Goal: Complete application form

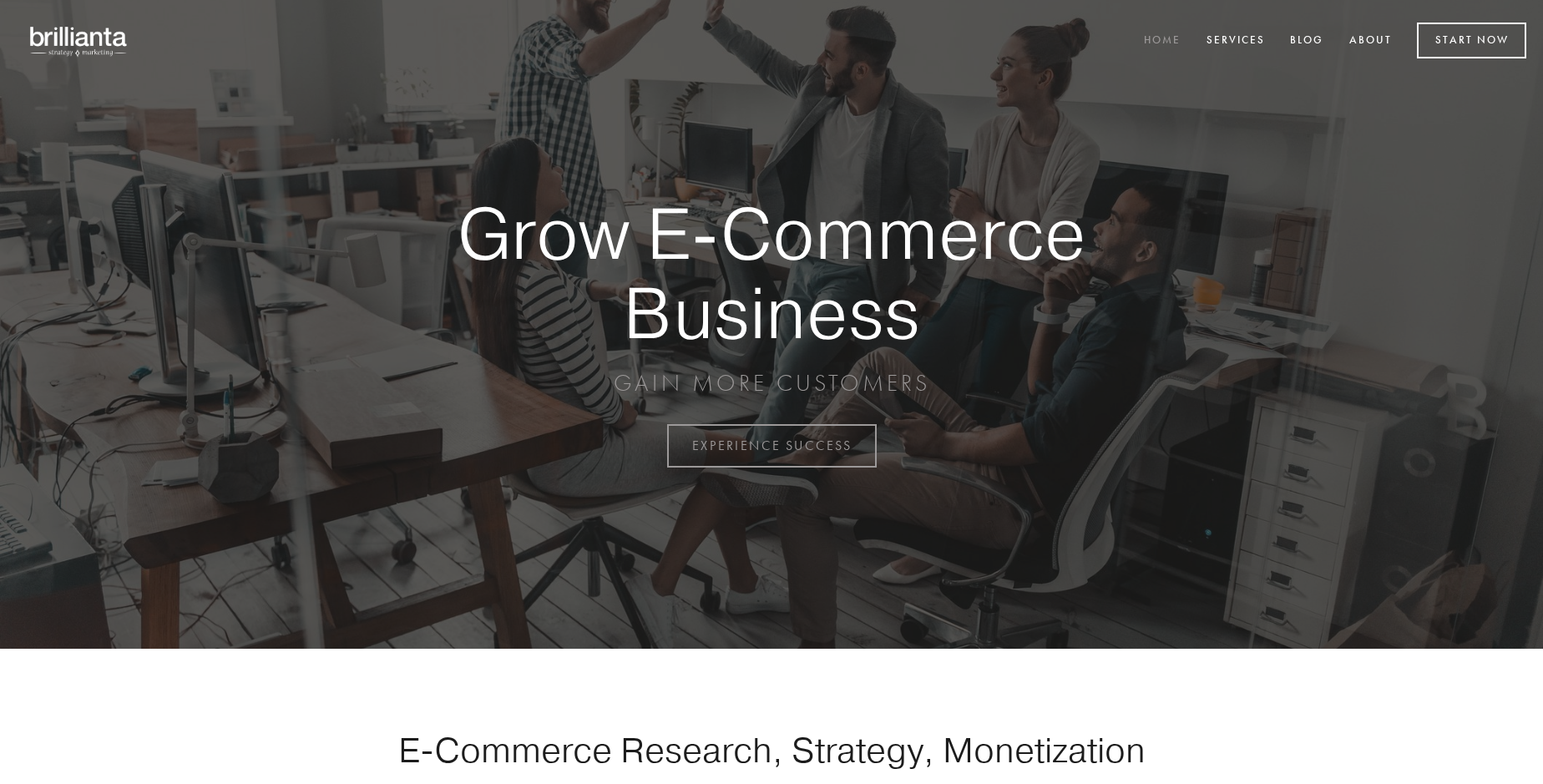
scroll to position [4375, 0]
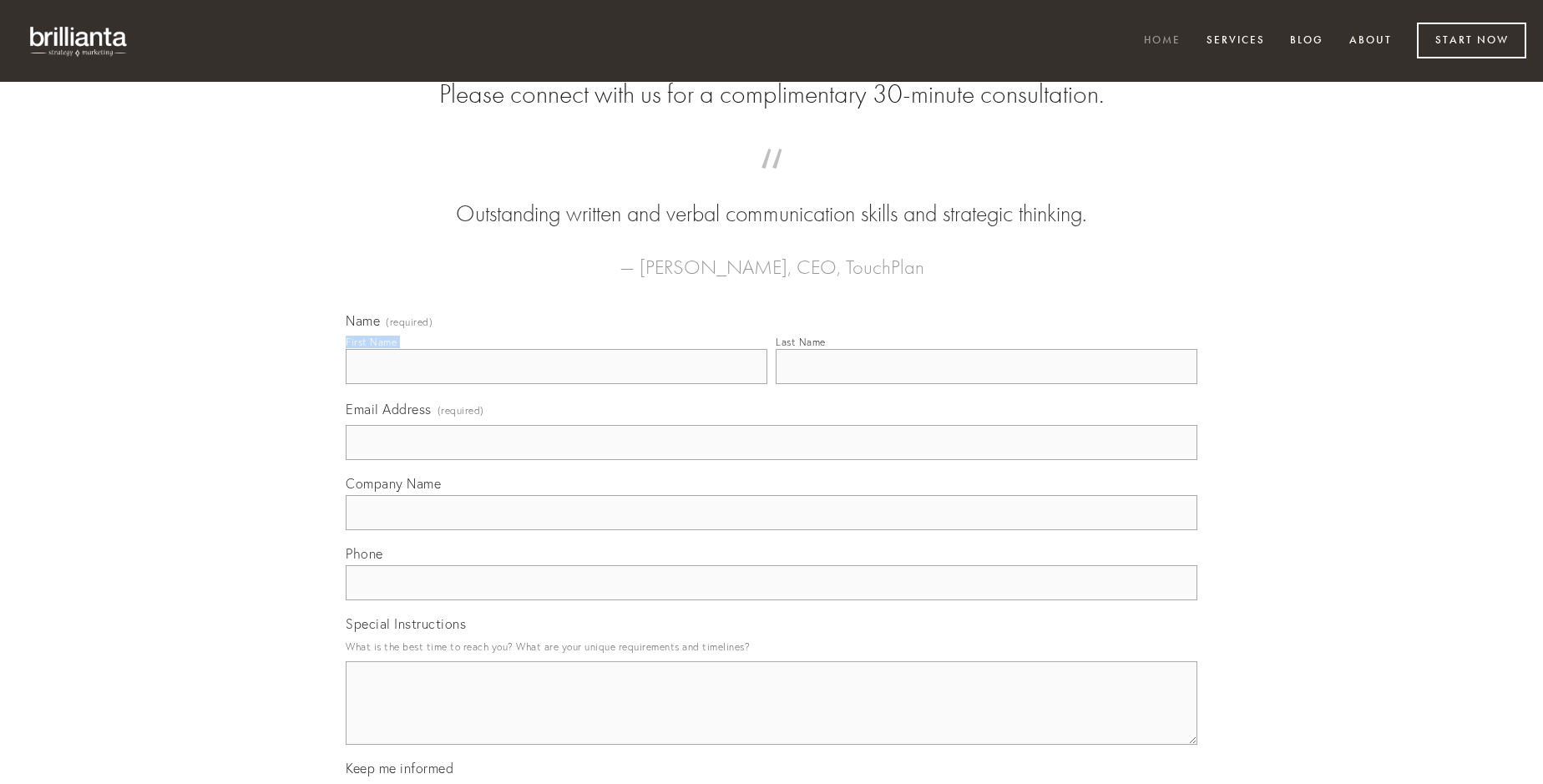
type input "[PERSON_NAME]"
click at [986, 384] on input "Last Name" at bounding box center [986, 366] width 422 height 35
type input "[PERSON_NAME]"
click at [772, 460] on input "Email Address (required)" at bounding box center [772, 442] width 852 height 35
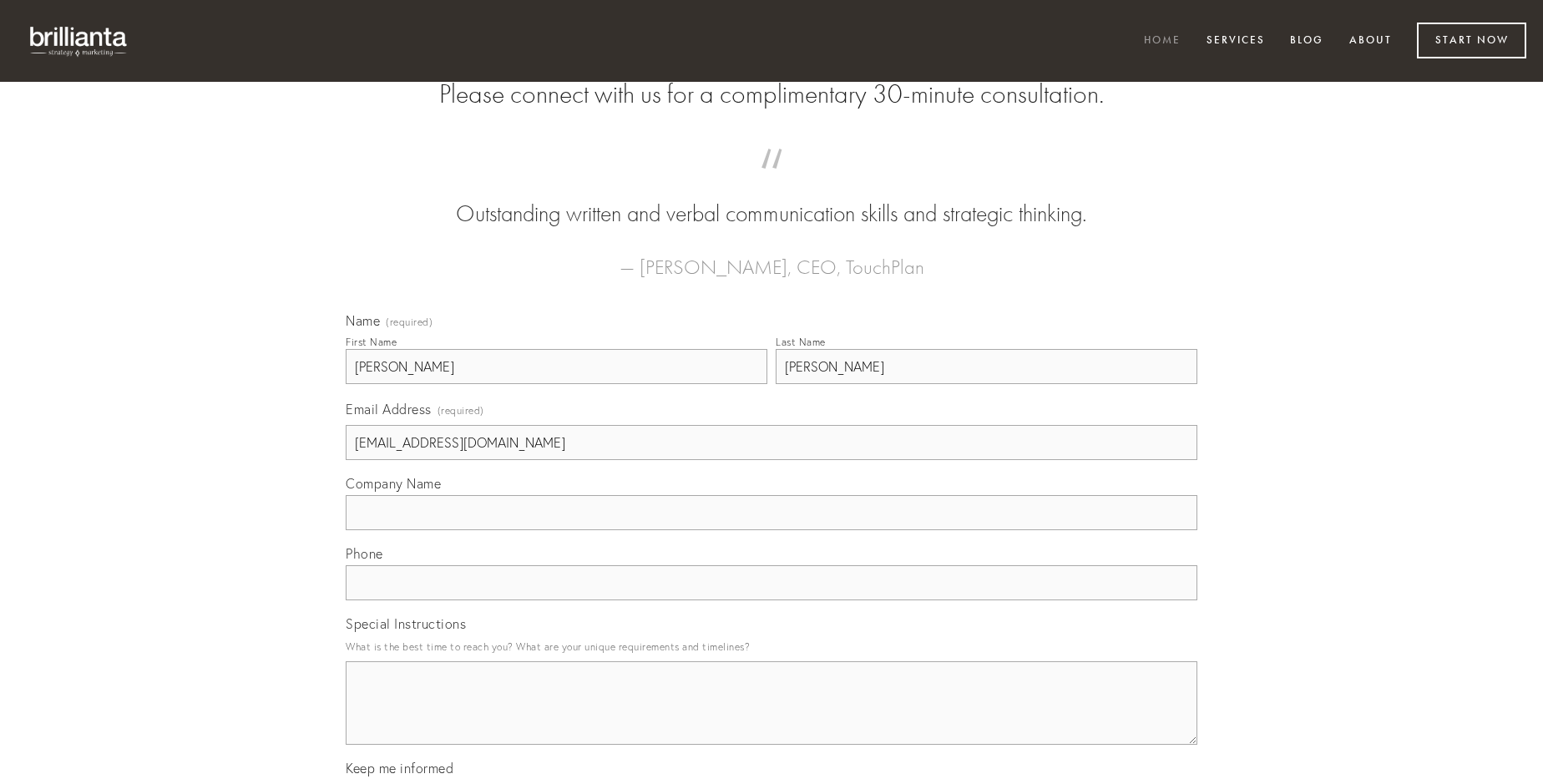
type input "[EMAIL_ADDRESS][DOMAIN_NAME]"
click at [772, 530] on input "Company Name" at bounding box center [772, 512] width 852 height 35
type input "ambitus"
click at [772, 600] on input "text" at bounding box center [772, 583] width 852 height 35
click at [772, 718] on textarea "Special Instructions" at bounding box center [772, 703] width 852 height 84
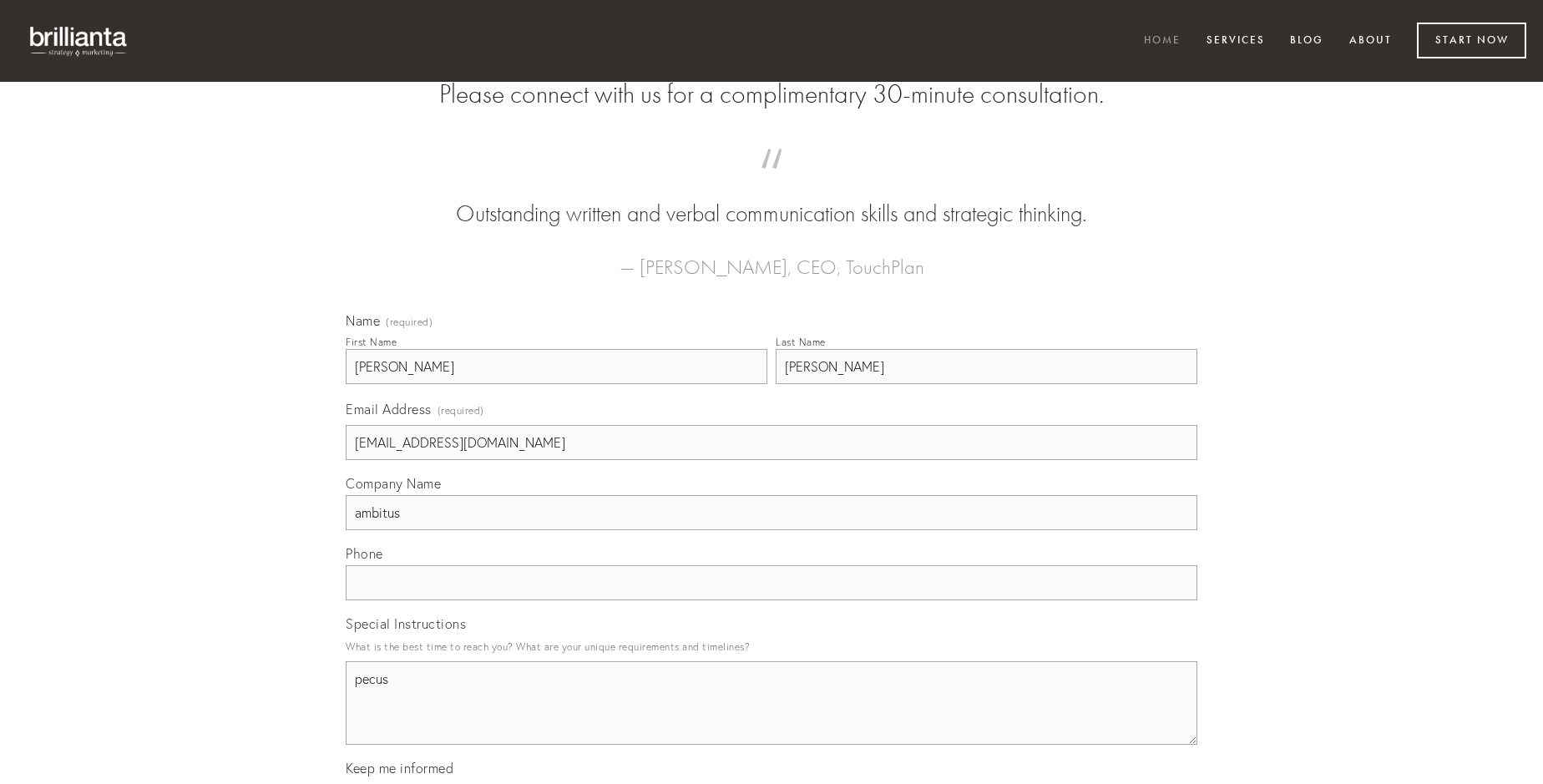
type textarea "pecus"
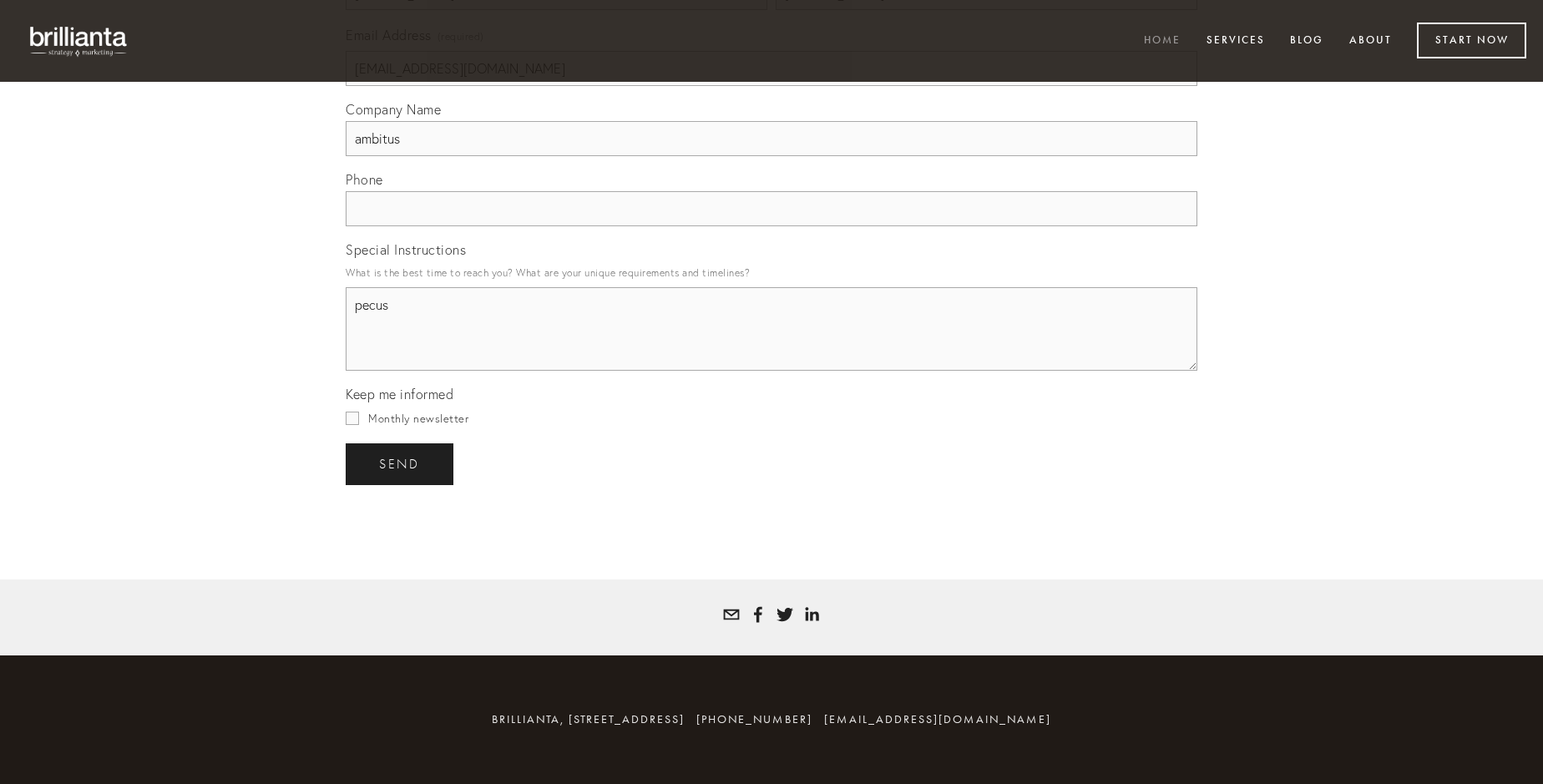
click at [401, 463] on span "send" at bounding box center [399, 464] width 41 height 15
